Goal: Use online tool/utility: Utilize a website feature to perform a specific function

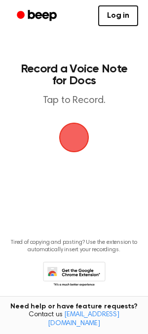
click at [72, 126] on span "button" at bounding box center [74, 138] width 28 height 28
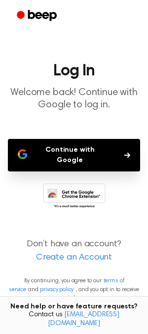
click at [80, 152] on button "Continue with Google" at bounding box center [74, 155] width 132 height 33
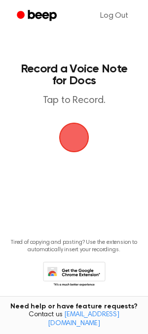
click at [66, 144] on span "button" at bounding box center [73, 137] width 35 height 35
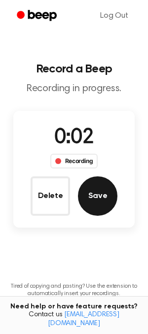
click at [105, 191] on button "Save" at bounding box center [97, 196] width 39 height 39
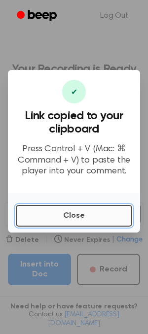
click at [124, 206] on button "Close" at bounding box center [74, 216] width 116 height 22
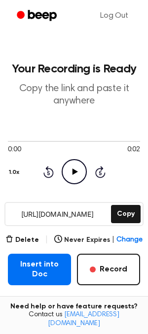
click at [79, 182] on circle at bounding box center [74, 172] width 24 height 24
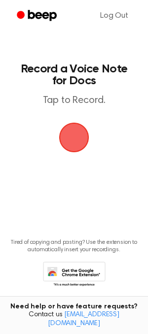
click at [79, 136] on span "button" at bounding box center [73, 137] width 45 height 45
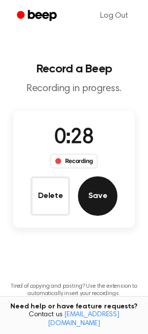
click at [110, 197] on button "Save" at bounding box center [97, 196] width 39 height 39
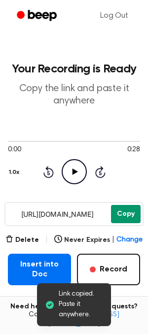
click at [126, 215] on button "Copy" at bounding box center [126, 214] width 30 height 18
